Goal: Browse casually: Explore the website without a specific task or goal

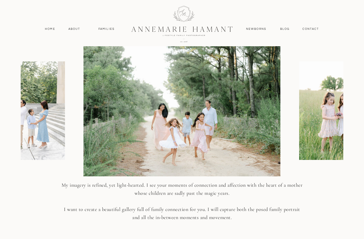
scroll to position [607, 0]
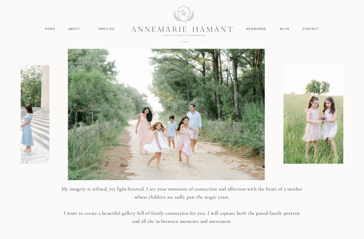
click at [284, 137] on img at bounding box center [317, 114] width 66 height 99
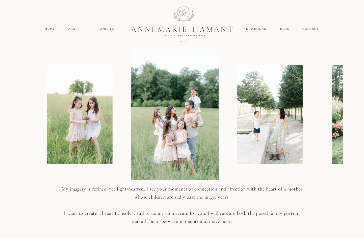
click at [237, 154] on img at bounding box center [270, 114] width 66 height 99
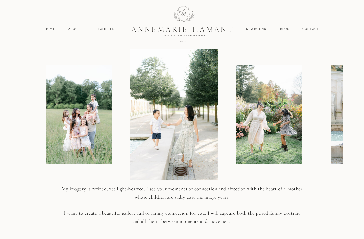
click at [237, 155] on img at bounding box center [270, 114] width 66 height 99
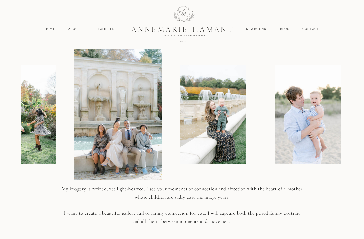
click at [181, 160] on img at bounding box center [214, 114] width 66 height 99
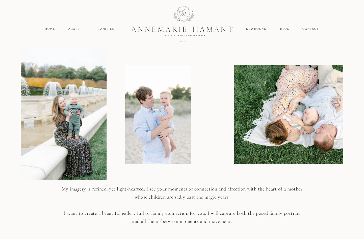
click at [126, 147] on img at bounding box center [158, 114] width 66 height 99
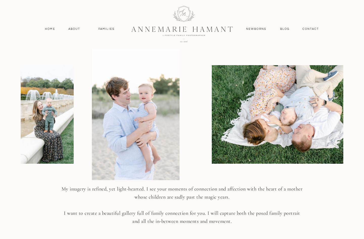
click at [179, 155] on div at bounding box center [182, 114] width 323 height 131
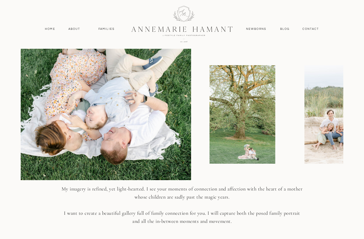
click at [108, 159] on img at bounding box center [92, 114] width 197 height 131
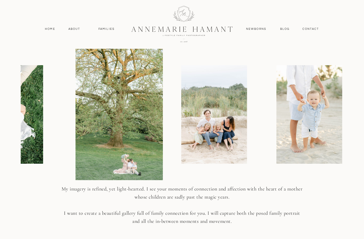
click at [105, 156] on img at bounding box center [120, 114] width 88 height 131
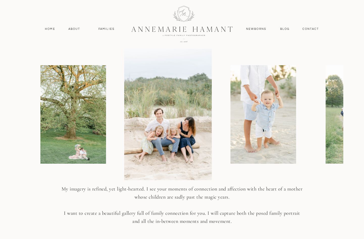
click at [231, 156] on img at bounding box center [264, 114] width 66 height 99
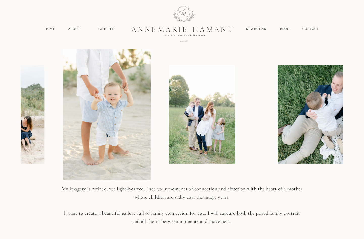
click at [214, 166] on div at bounding box center [182, 114] width 323 height 131
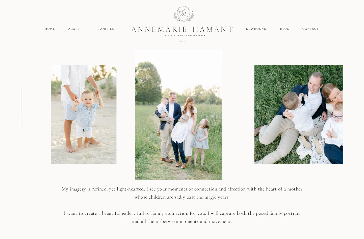
click at [255, 151] on img at bounding box center [329, 114] width 148 height 99
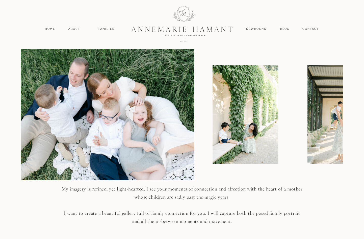
click at [121, 149] on img at bounding box center [95, 114] width 197 height 131
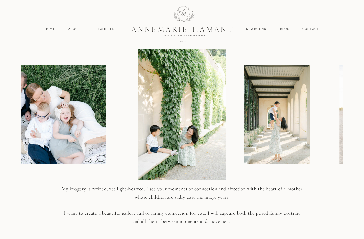
click at [138, 149] on img at bounding box center [182, 114] width 88 height 131
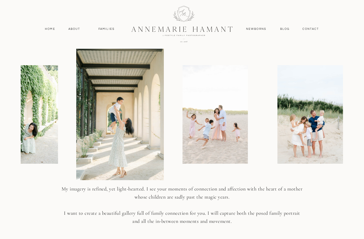
click at [182, 156] on img at bounding box center [215, 114] width 66 height 99
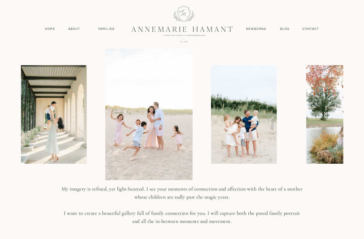
click at [133, 169] on img at bounding box center [148, 114] width 87 height 131
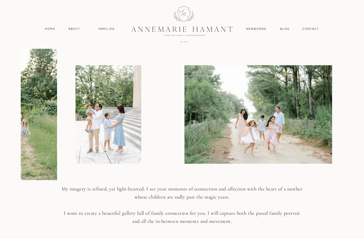
click at [47, 150] on img at bounding box center [14, 114] width 88 height 131
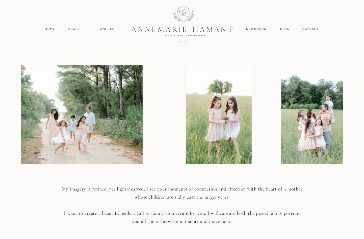
click at [50, 176] on div at bounding box center [131, 114] width 323 height 131
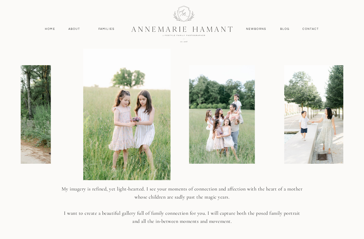
click at [189, 163] on img at bounding box center [222, 114] width 66 height 99
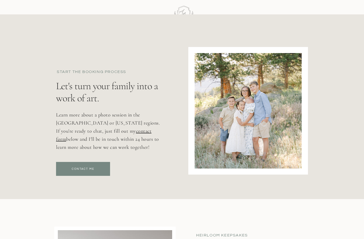
scroll to position [2350, 0]
